Goal: Information Seeking & Learning: Find specific page/section

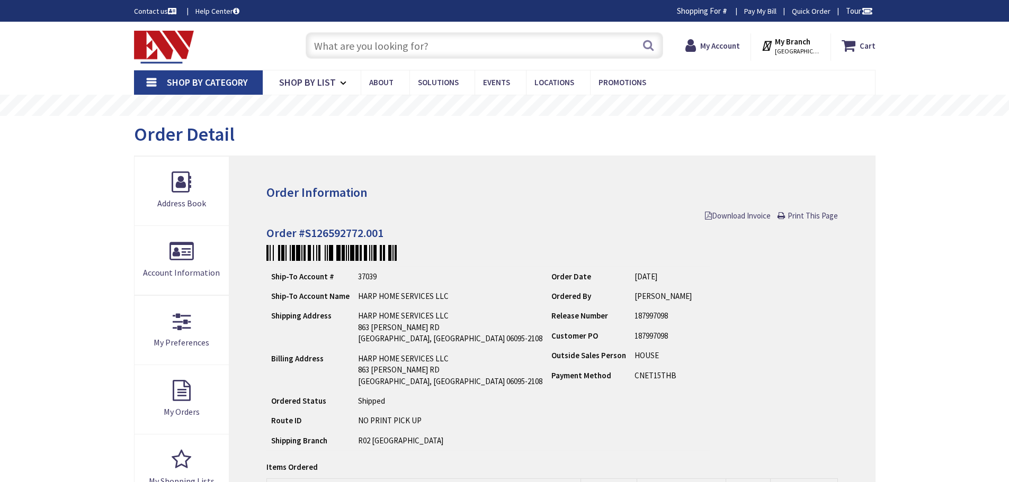
click at [360, 50] on input "text" at bounding box center [484, 45] width 357 height 26
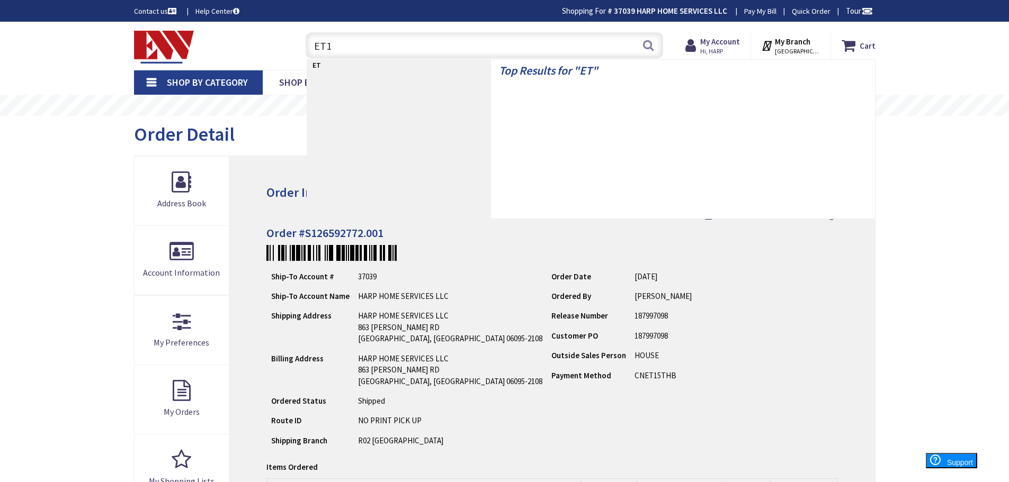
type input "ET10"
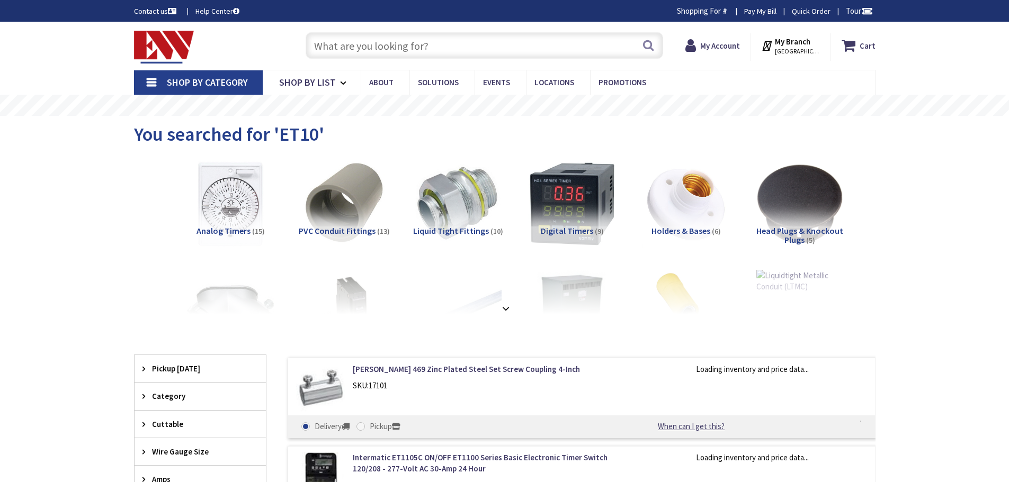
type input "[GEOGRAPHIC_DATA], [STREET_ADDRESS][PERSON_NAME]"
click at [421, 49] on input "text" at bounding box center [484, 45] width 357 height 26
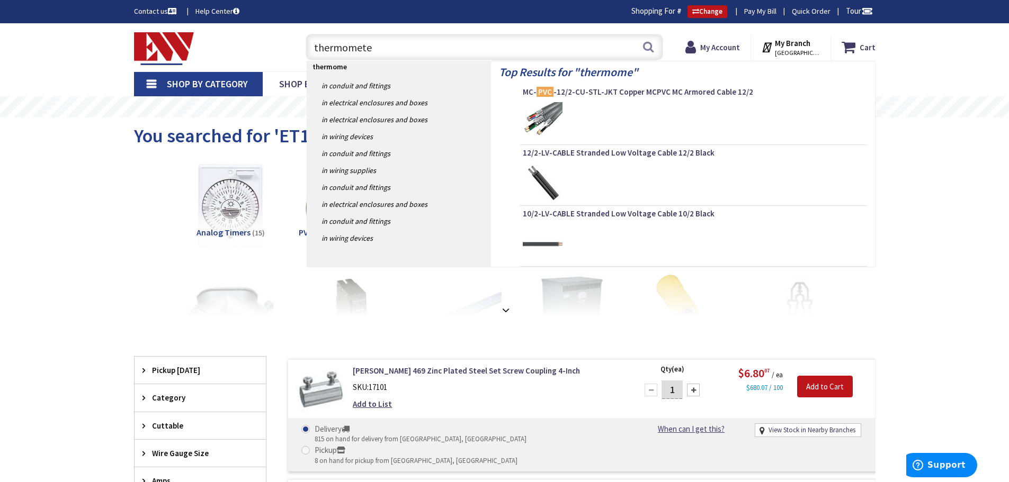
type input "thermometer"
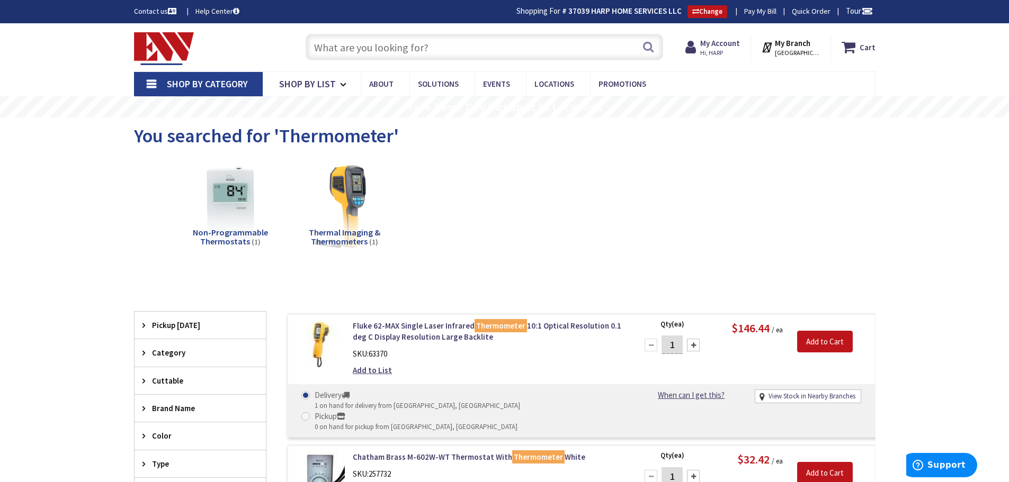
click at [607, 200] on div "Non-Programmable Thermostats (1) Thermal Imaging & Thermometers (1)" at bounding box center [505, 214] width 704 height 114
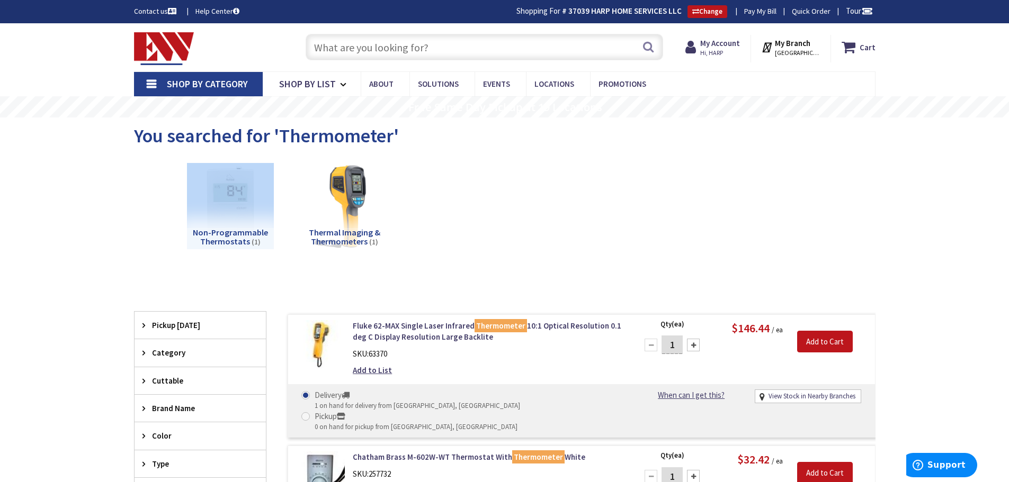
click at [607, 200] on div "Non-Programmable Thermostats (1) Thermal Imaging & Thermometers (1)" at bounding box center [505, 214] width 704 height 114
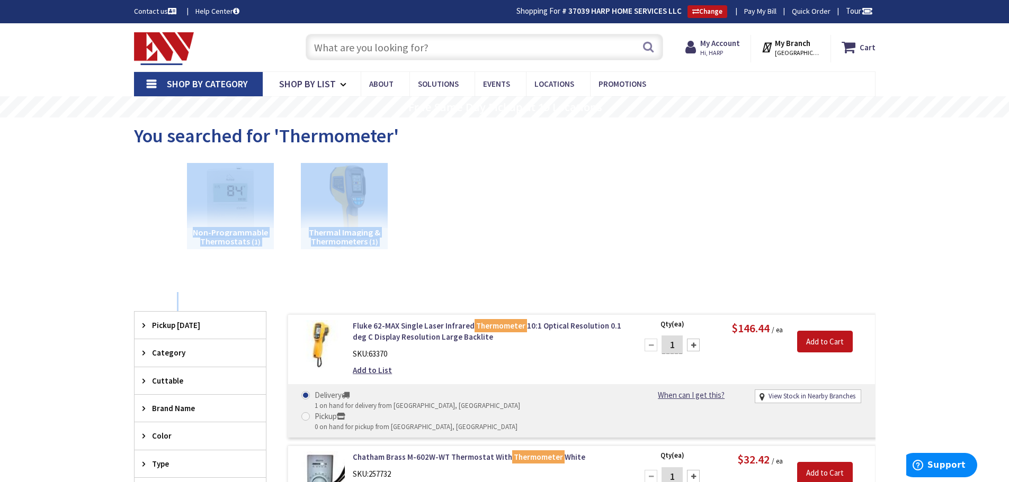
drag, startPoint x: 607, startPoint y: 200, endPoint x: 664, endPoint y: 300, distance: 114.8
click at [654, 306] on div "View Subcategories Non-Programmable Thermostats (1) Thermal Imaging & Thermomet…" at bounding box center [504, 361] width 741 height 409
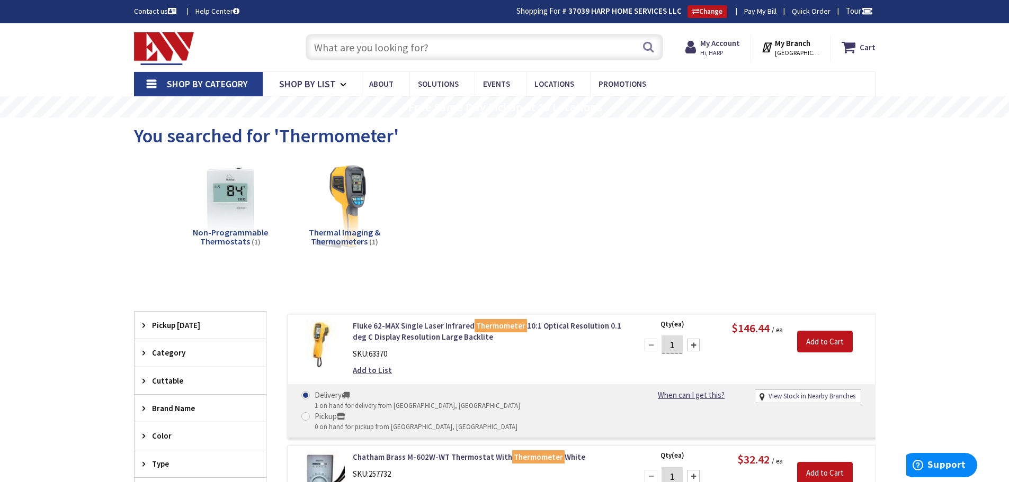
click at [706, 184] on div "Non-Programmable Thermostats (1) Thermal Imaging & Thermometers (1)" at bounding box center [505, 214] width 704 height 114
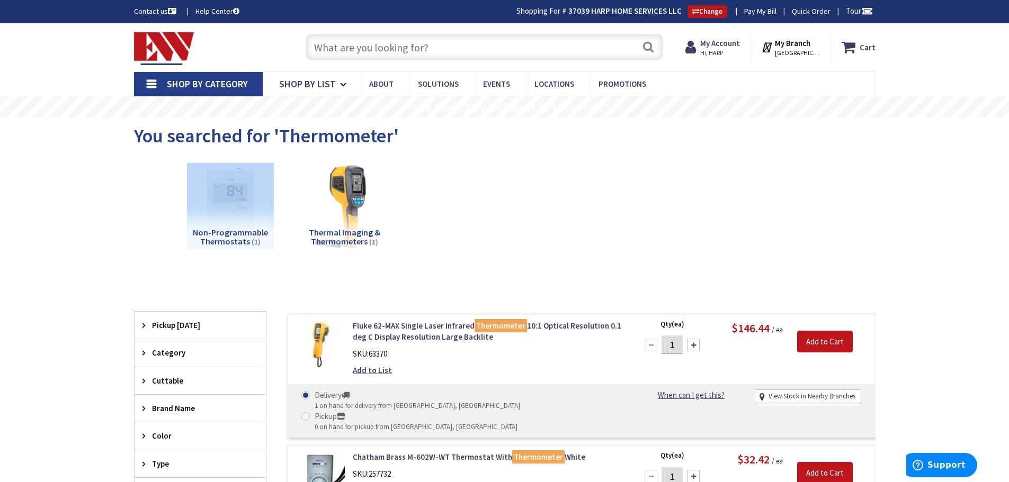
click at [706, 184] on div "Non-Programmable Thermostats (1) Thermal Imaging & Thermometers (1)" at bounding box center [505, 214] width 704 height 114
drag, startPoint x: 706, startPoint y: 184, endPoint x: 737, endPoint y: 256, distance: 79.0
click at [737, 256] on div "Non-Programmable Thermostats (1) Thermal Imaging & Thermometers (1)" at bounding box center [505, 214] width 704 height 114
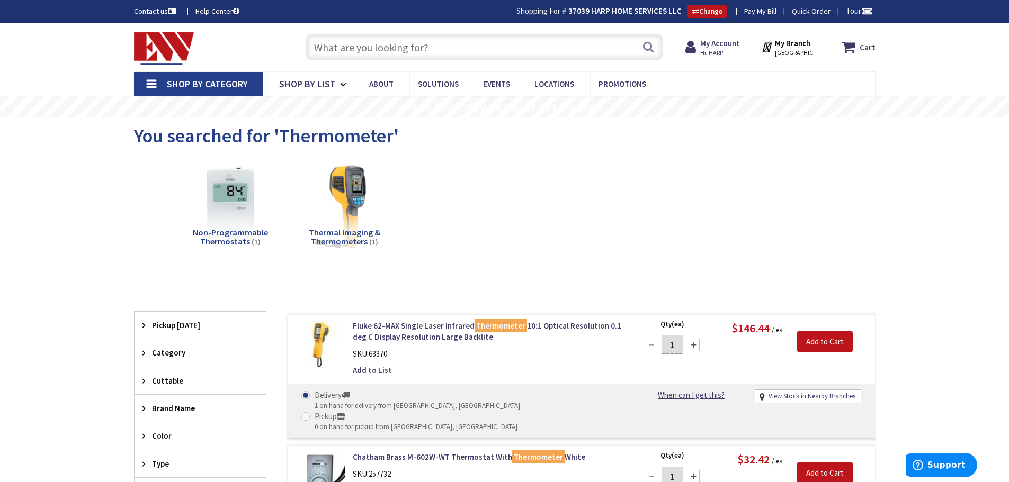
click at [737, 256] on div "Non-Programmable Thermostats (1) Thermal Imaging & Thermometers (1)" at bounding box center [505, 214] width 704 height 114
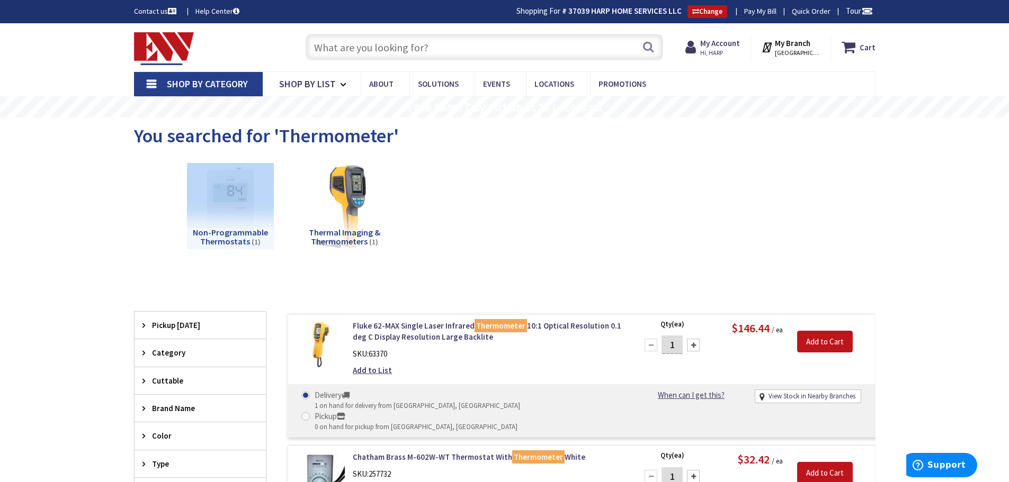
drag, startPoint x: 737, startPoint y: 256, endPoint x: 757, endPoint y: 150, distance: 108.3
click at [756, 155] on main "You searched for 'Thermometer' View Subcategories Non-Programmable Thermostats …" at bounding box center [505, 353] width 794 height 470
click at [758, 148] on div "You searched for 'Thermometer'" at bounding box center [504, 138] width 741 height 40
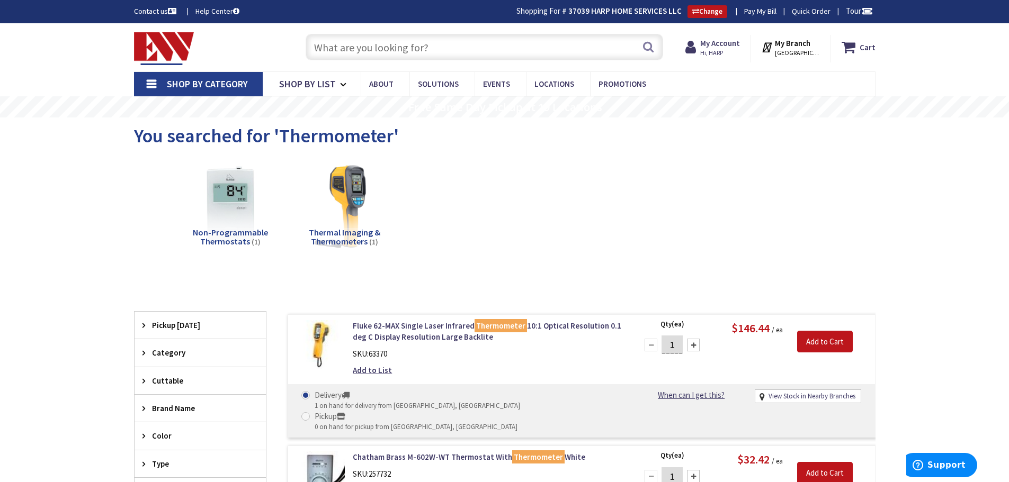
click at [777, 139] on div "You searched for 'Thermometer'" at bounding box center [504, 138] width 741 height 40
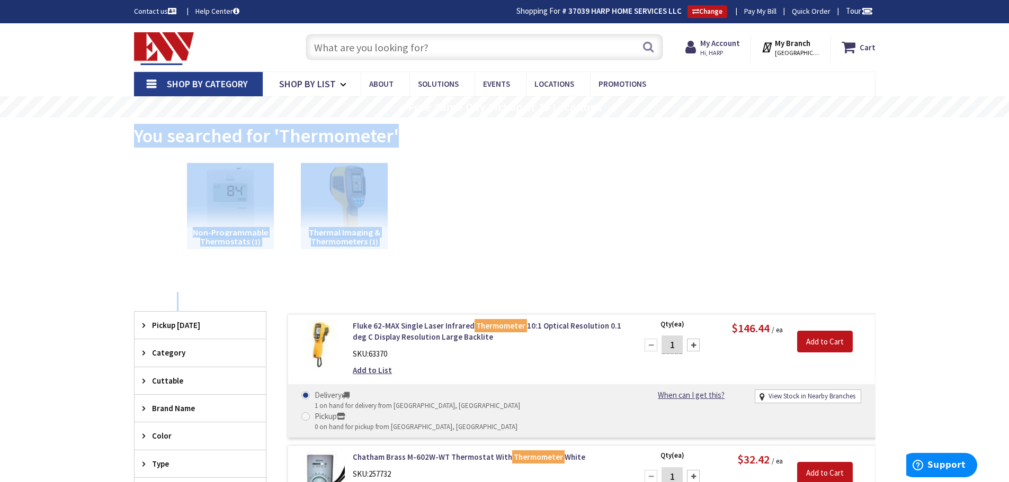
drag, startPoint x: 777, startPoint y: 139, endPoint x: 910, endPoint y: 288, distance: 199.9
click at [848, 297] on main "You searched for 'Thermometer' View Subcategories Non-Programmable Thermostats …" at bounding box center [505, 353] width 794 height 470
click at [942, 278] on div "Skip to Content Toggle Nav Search Cart My Cart Close" at bounding box center [504, 407] width 1009 height 768
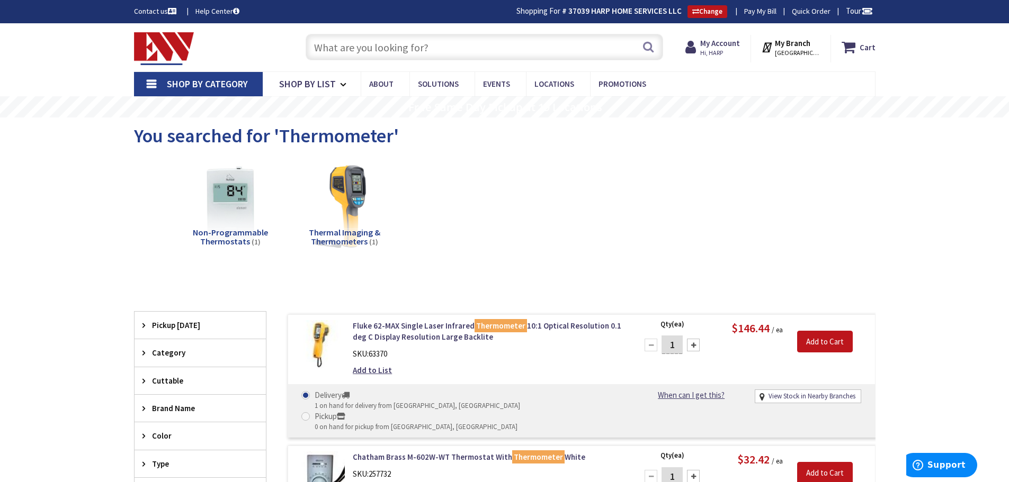
click at [742, 260] on div "Non-Programmable Thermostats (1) Thermal Imaging & Thermometers (1)" at bounding box center [505, 214] width 704 height 114
